Goal: Use online tool/utility: Utilize a website feature to perform a specific function

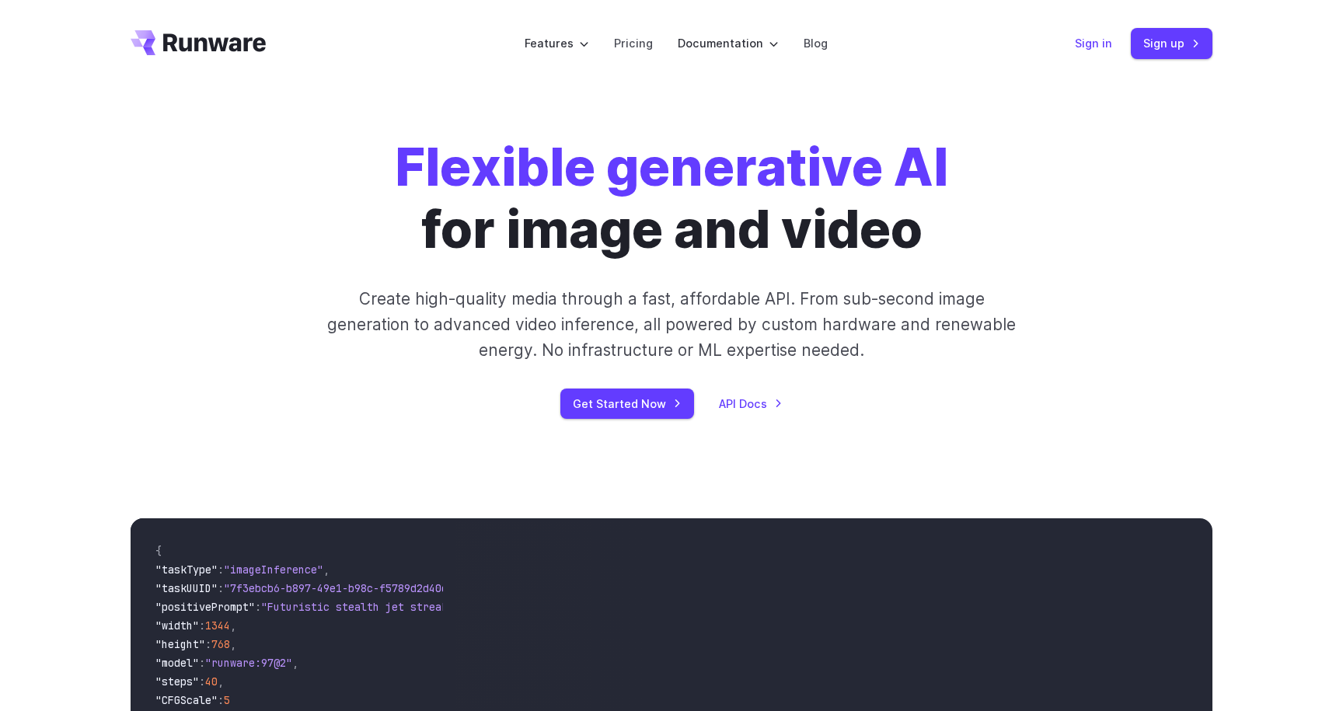
click at [1094, 42] on link "Sign in" at bounding box center [1093, 43] width 37 height 18
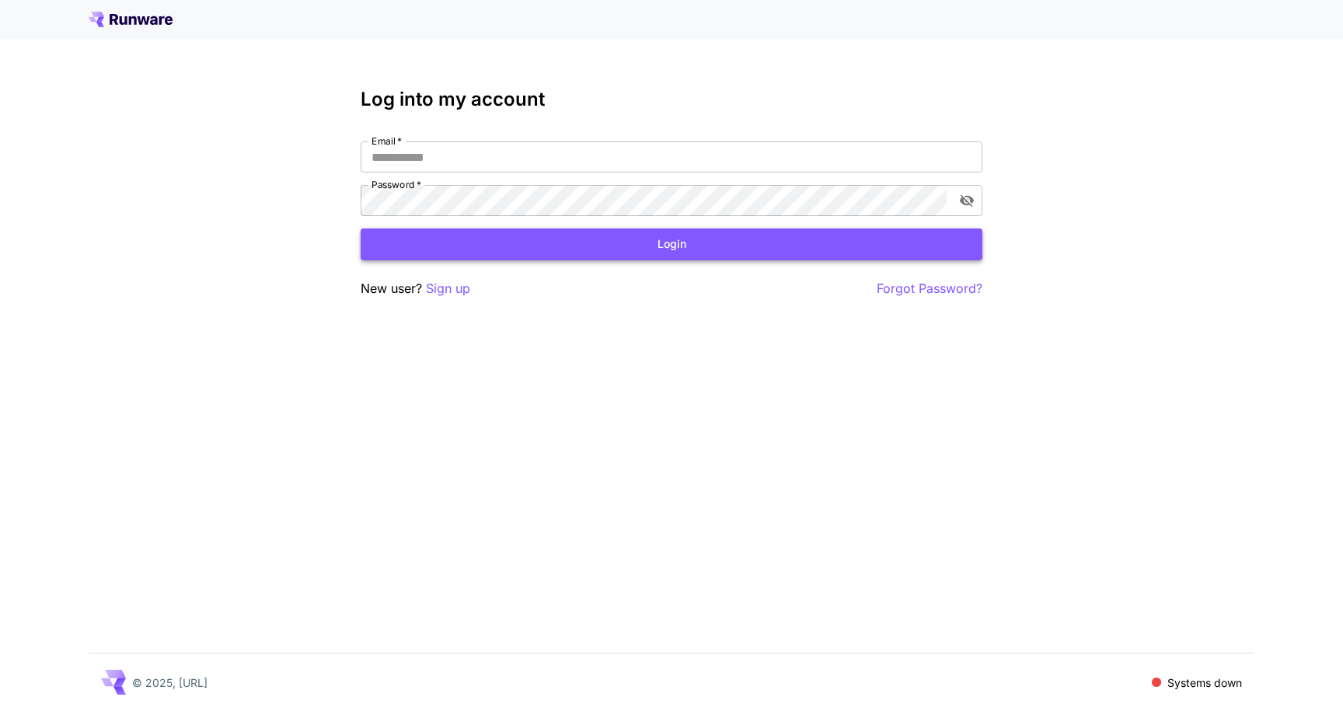
type input "**********"
click at [595, 251] on button "Login" at bounding box center [672, 245] width 622 height 32
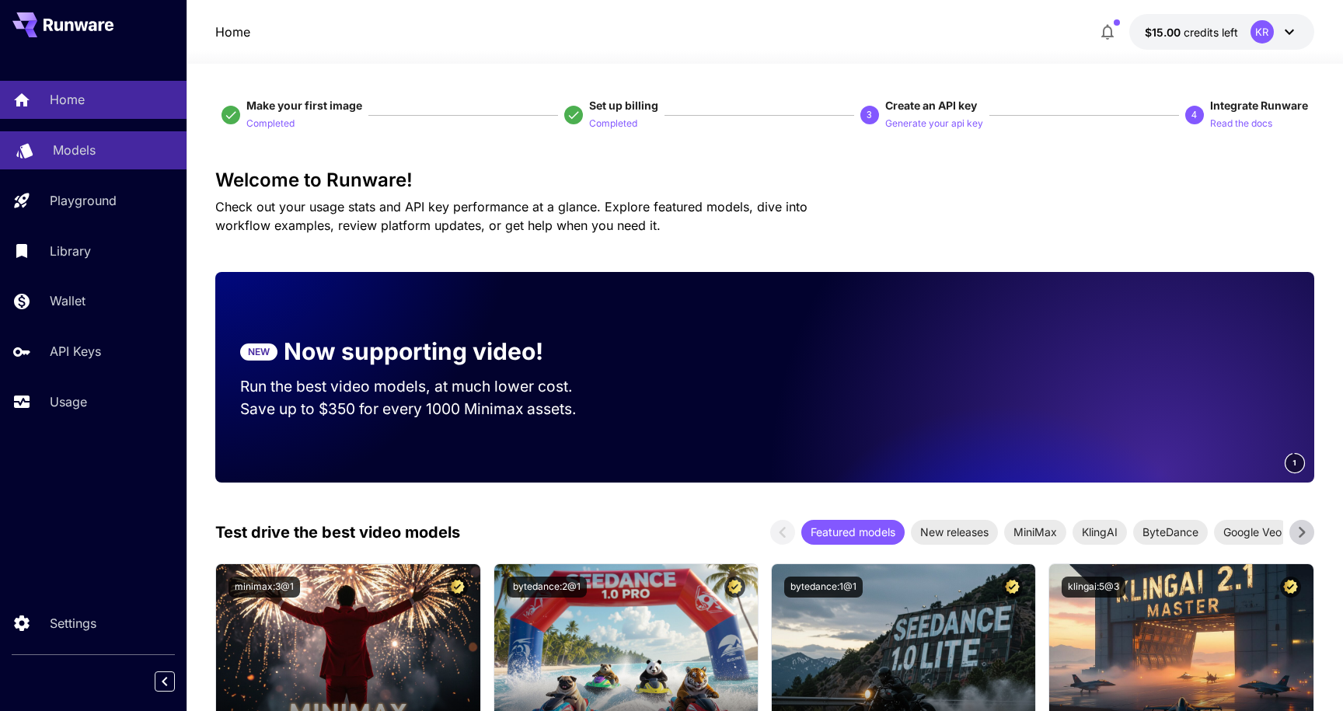
click at [98, 145] on div "Models" at bounding box center [113, 150] width 121 height 19
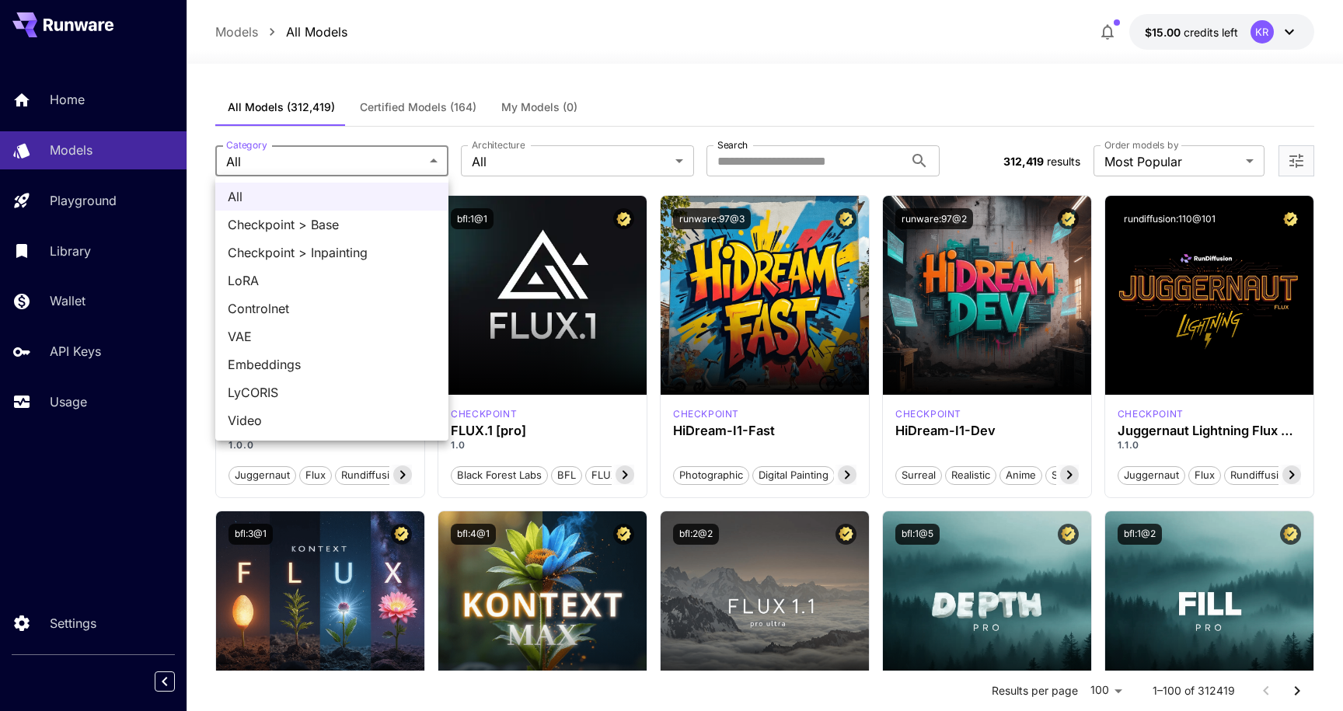
click at [361, 156] on div at bounding box center [671, 355] width 1343 height 711
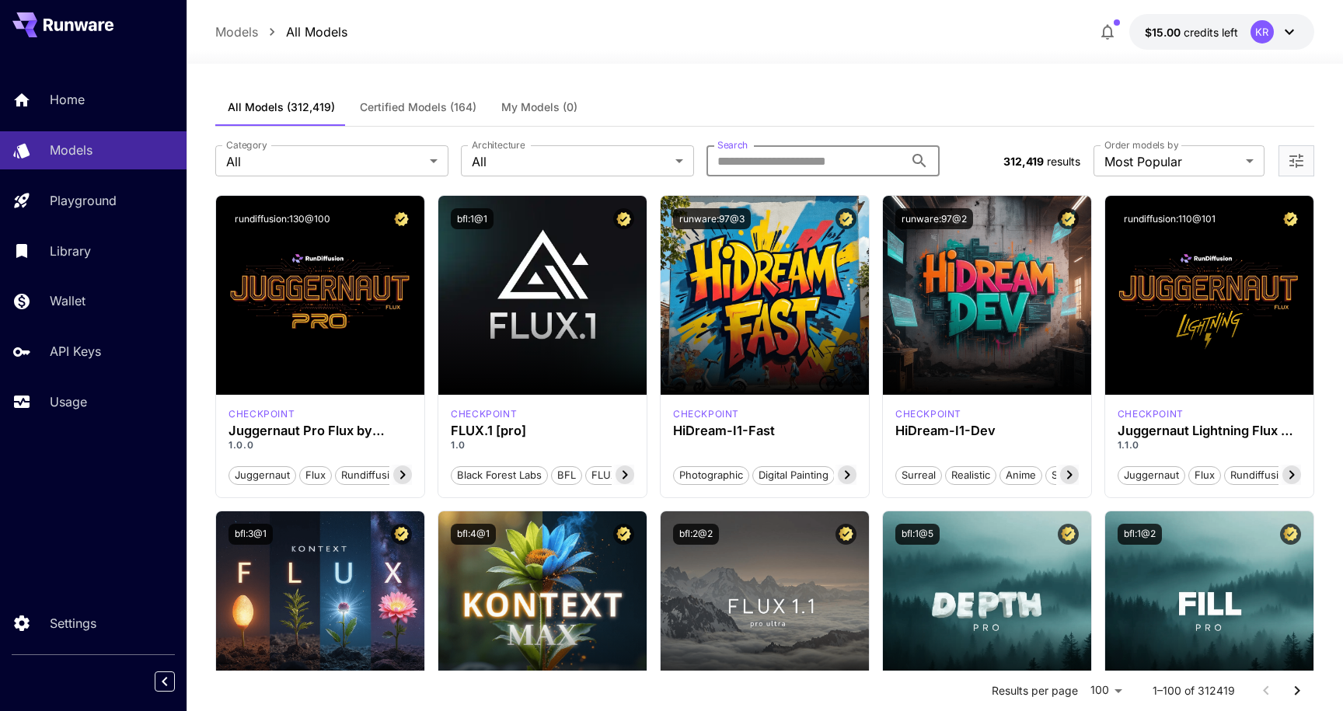
click at [848, 159] on input "Search" at bounding box center [805, 160] width 197 height 31
type input "**********"
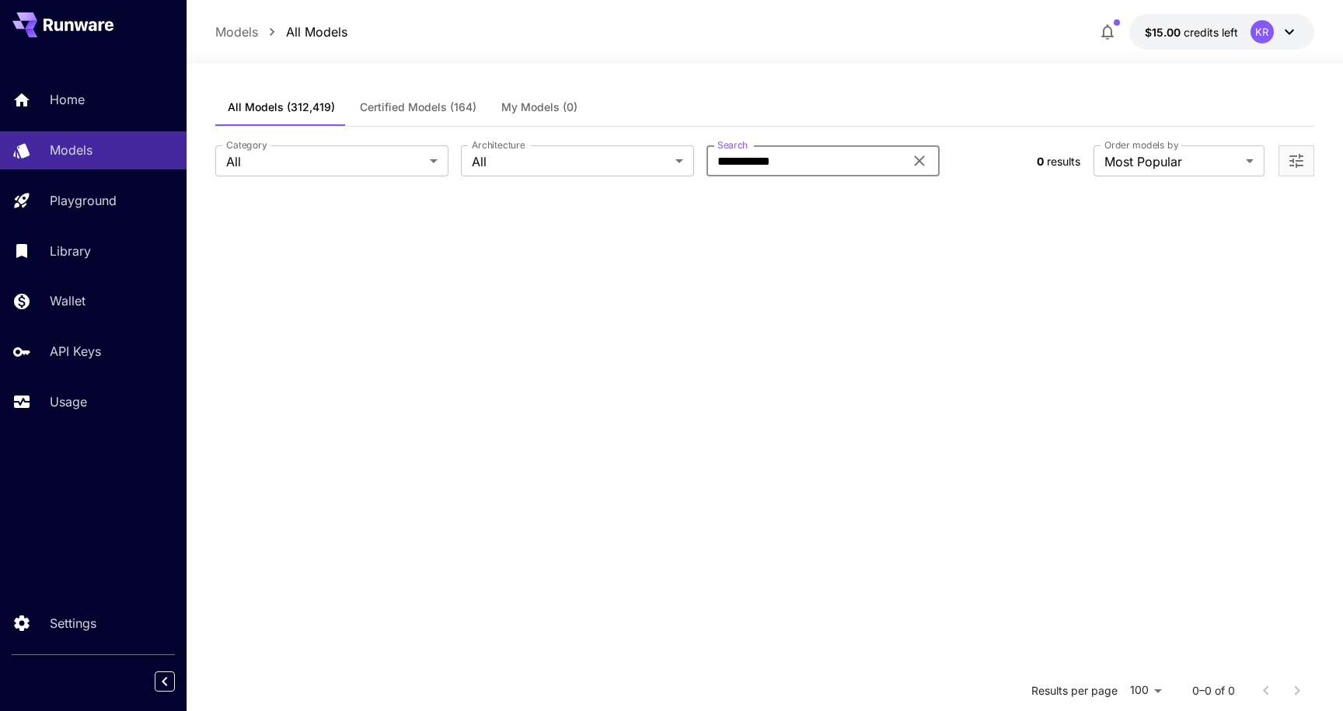
click at [253, 31] on p "Models" at bounding box center [236, 32] width 43 height 19
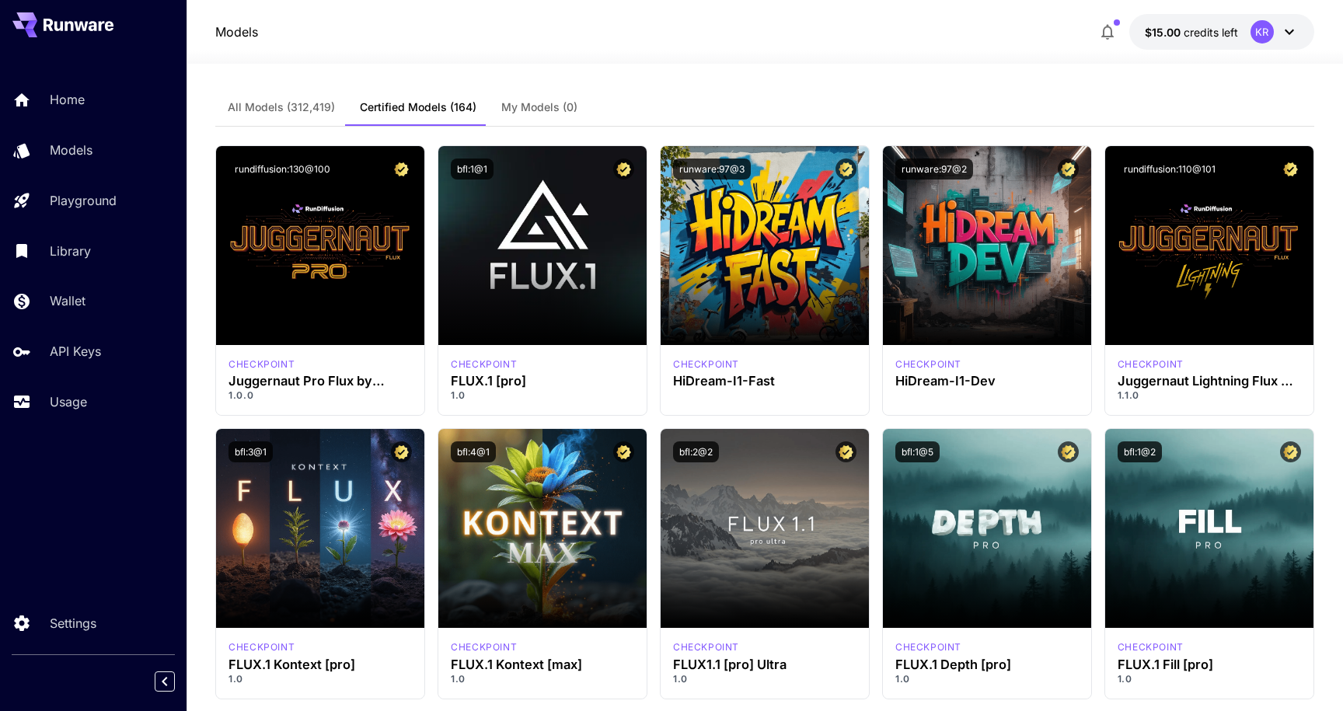
click at [288, 110] on span "All Models (312,419)" at bounding box center [281, 107] width 107 height 14
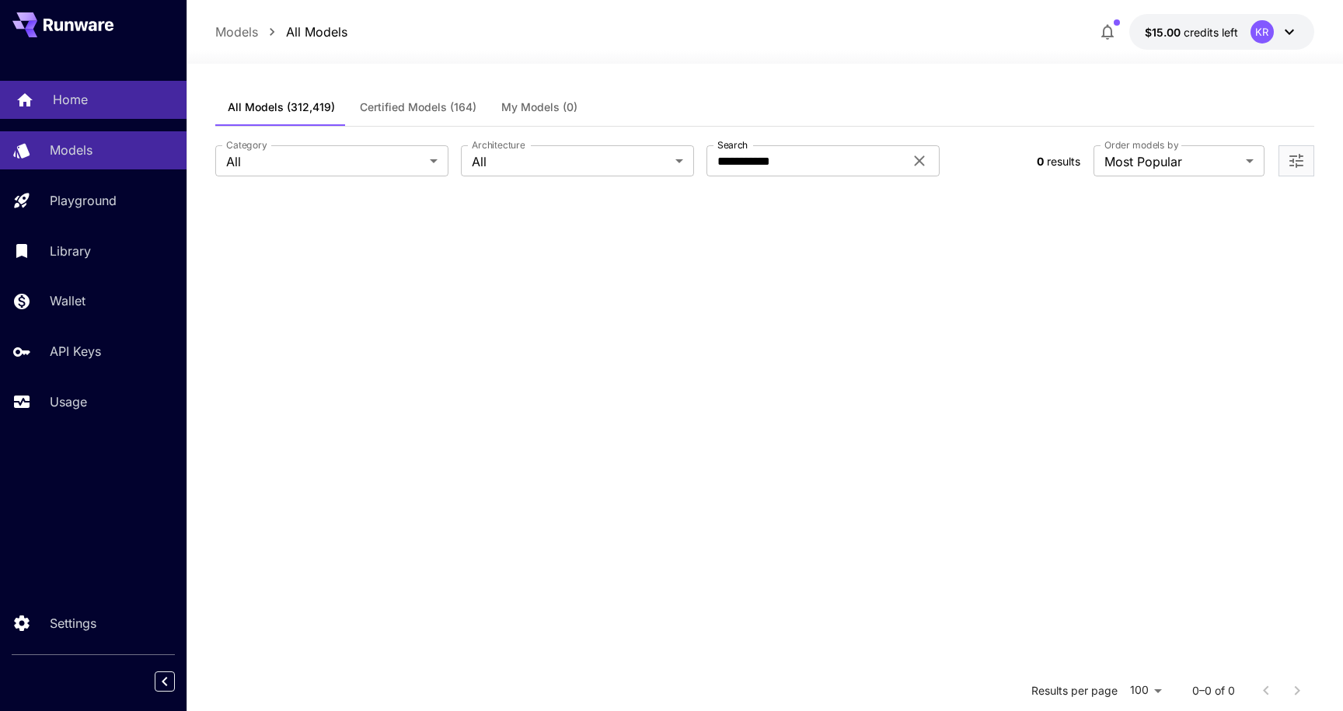
click at [82, 94] on p "Home" at bounding box center [70, 99] width 35 height 19
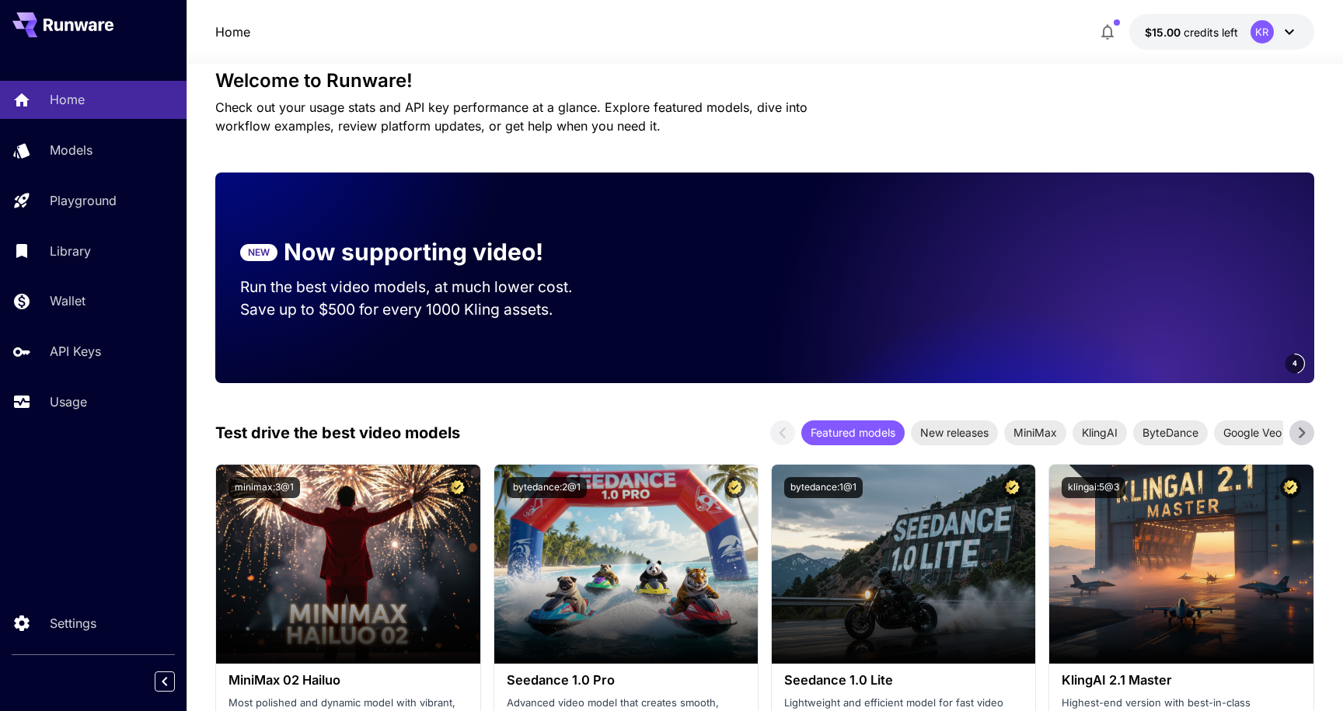
scroll to position [288, 0]
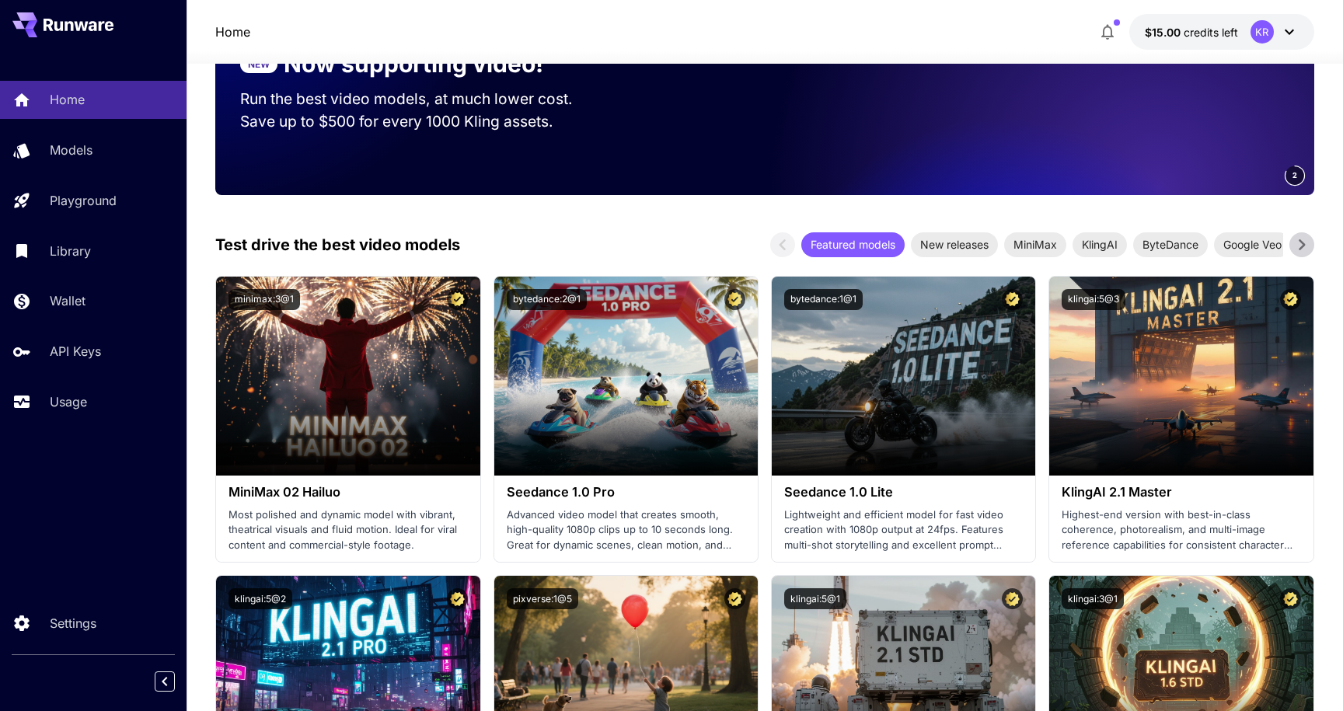
click at [1306, 249] on icon at bounding box center [1301, 244] width 23 height 23
click at [1127, 249] on span "Google Veo" at bounding box center [1122, 244] width 77 height 16
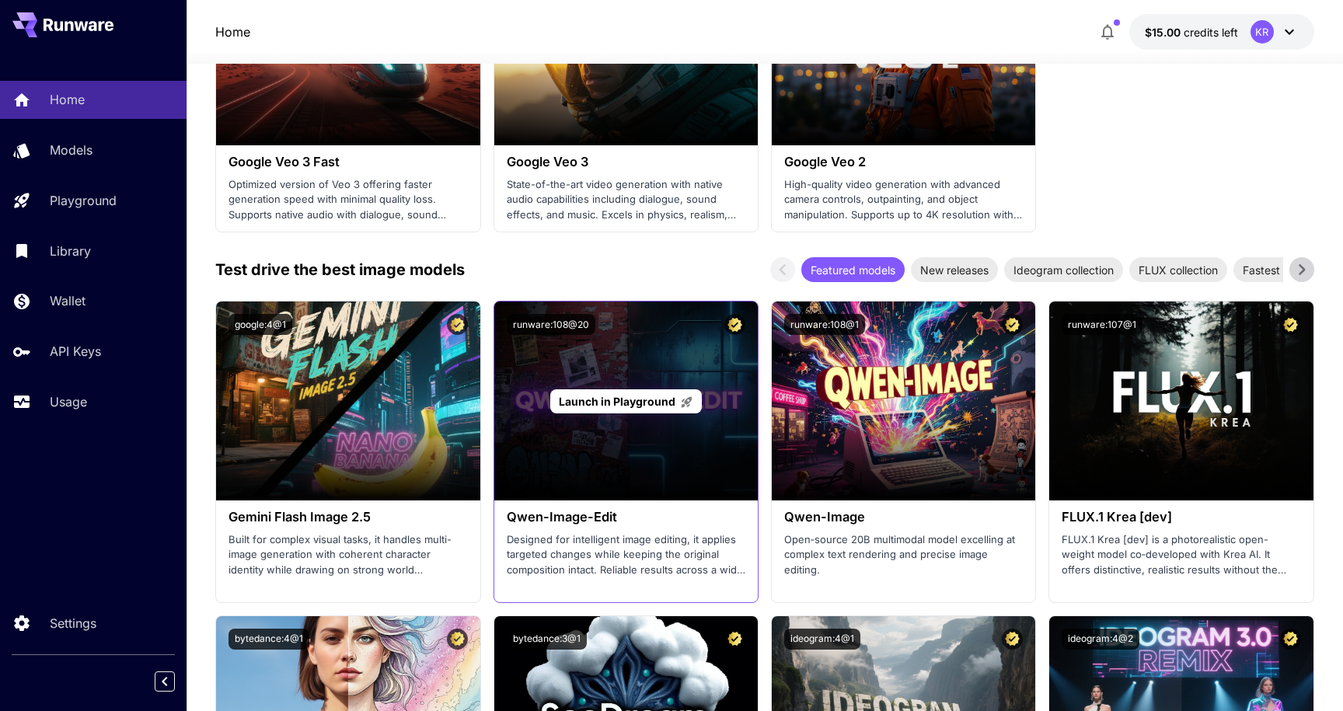
scroll to position [648, 0]
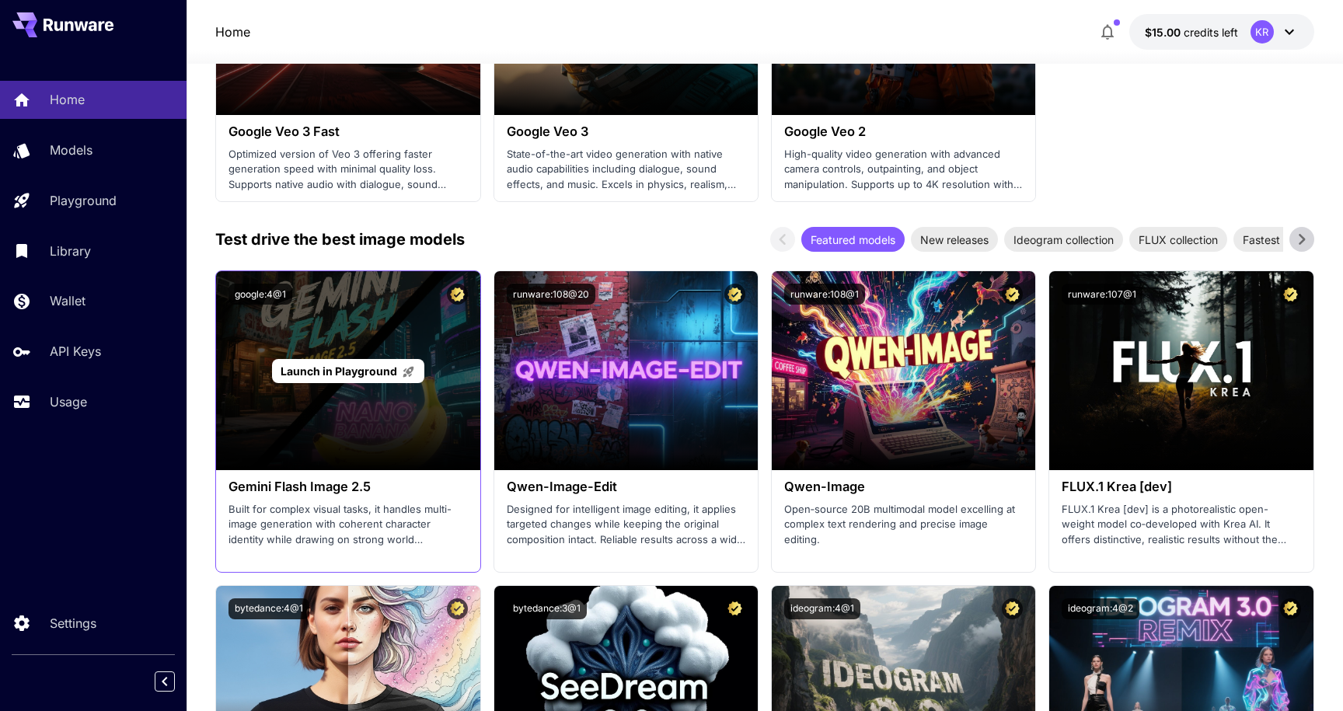
click at [405, 428] on div "Launch in Playground" at bounding box center [348, 370] width 264 height 199
